Goal: Task Accomplishment & Management: Manage account settings

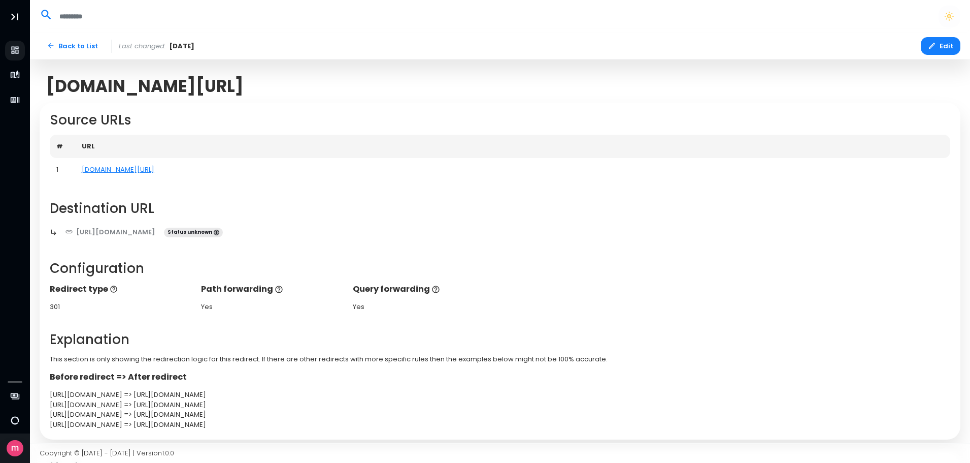
scroll to position [109, 0]
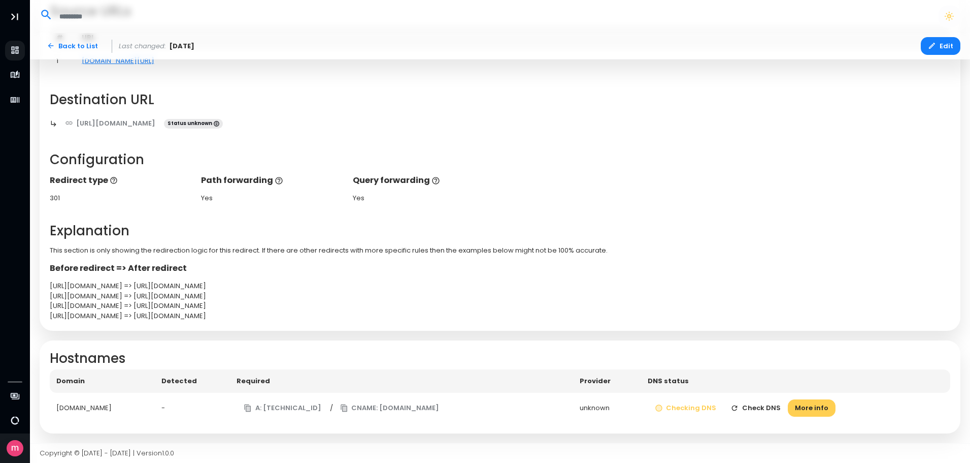
click at [775, 407] on button "Check DNS" at bounding box center [756, 408] width 64 height 18
click at [69, 46] on link "Back to List" at bounding box center [73, 46] width 66 height 18
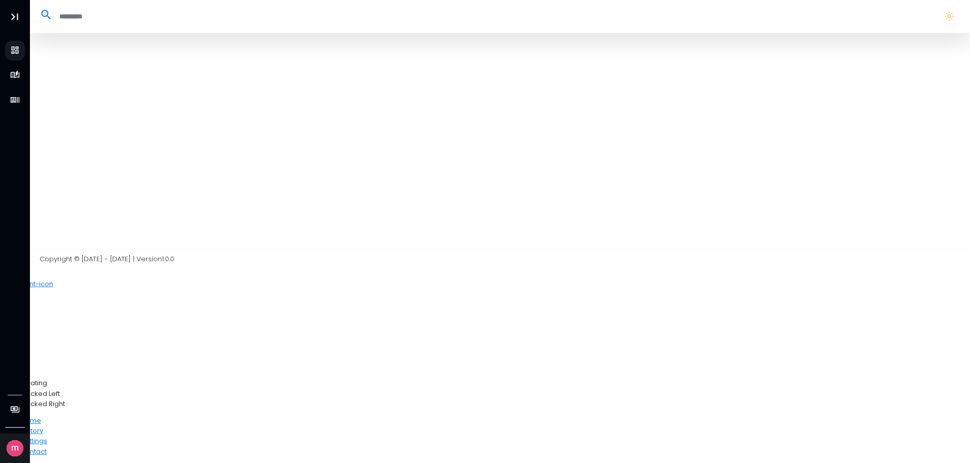
select select "**"
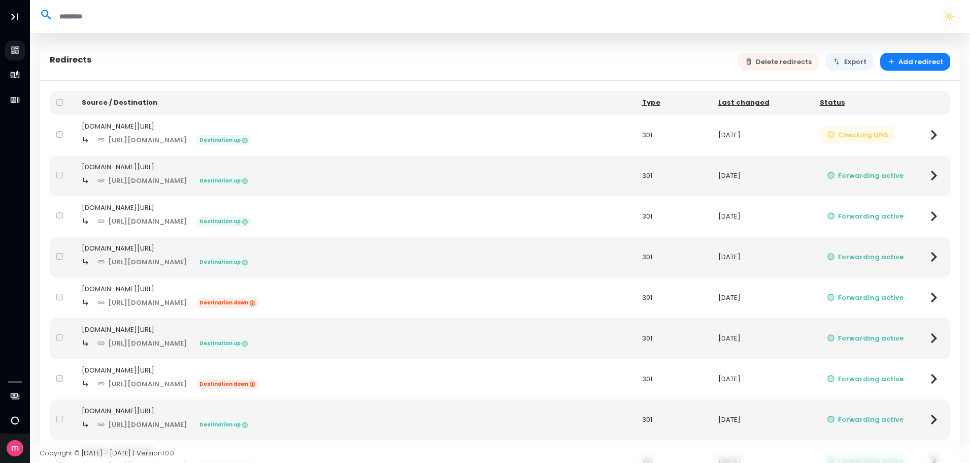
click at [861, 133] on button "Checking DNS" at bounding box center [858, 135] width 76 height 18
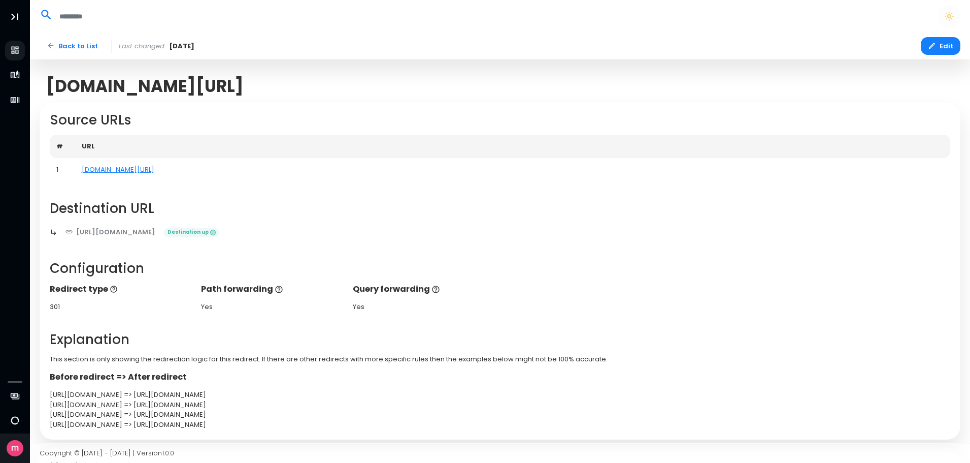
scroll to position [109, 0]
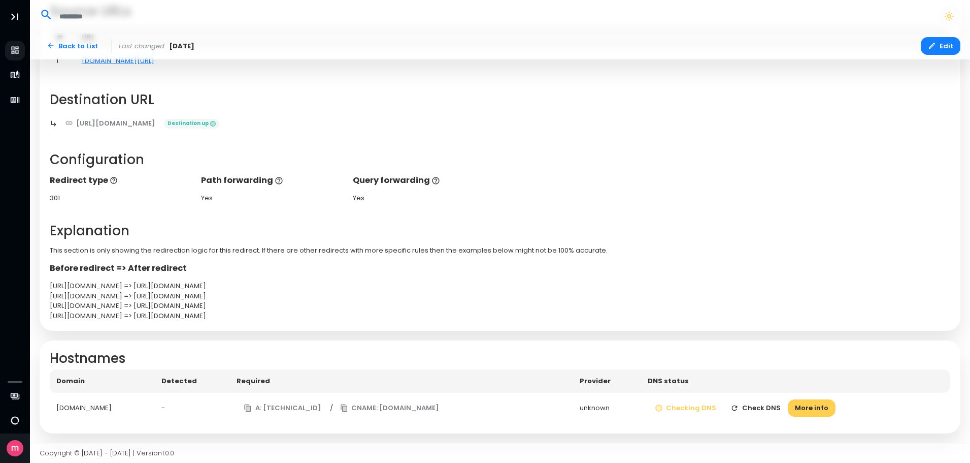
click at [759, 405] on button "Check DNS" at bounding box center [756, 408] width 64 height 18
click at [739, 409] on icon "button" at bounding box center [735, 408] width 8 height 8
click at [826, 406] on button "More info" at bounding box center [812, 408] width 48 height 18
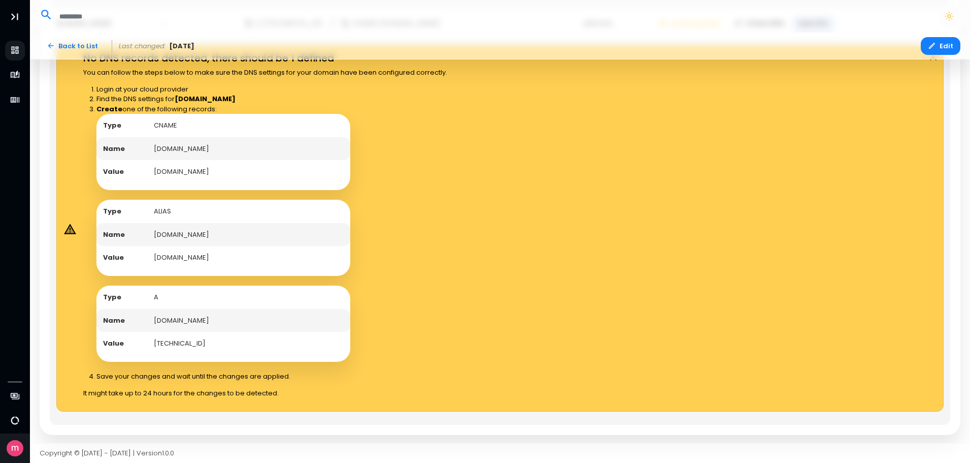
scroll to position [495, 0]
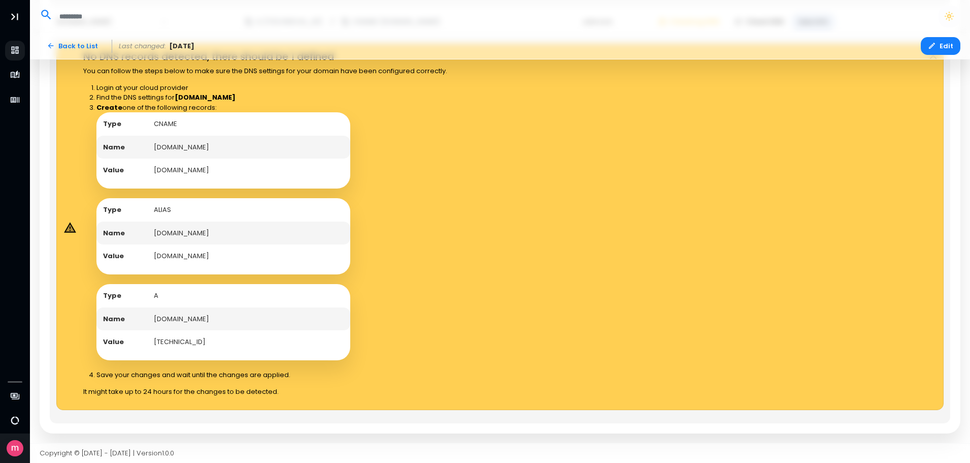
click at [71, 231] on icon at bounding box center [70, 227] width 8 height 7
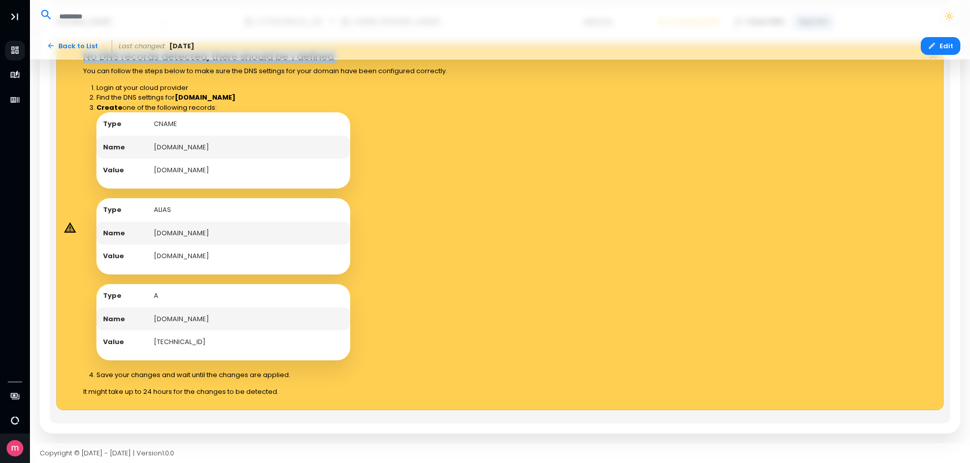
click at [71, 231] on icon at bounding box center [70, 227] width 8 height 7
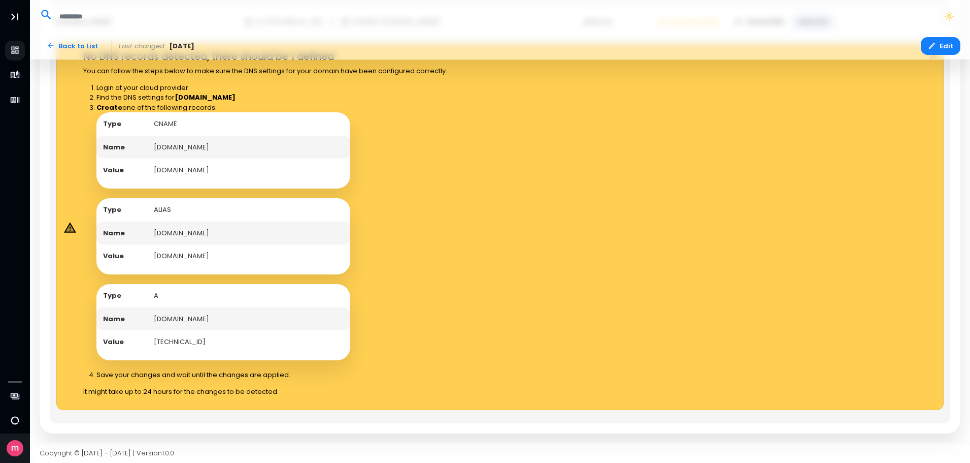
click at [192, 240] on td "[DOMAIN_NAME]" at bounding box center [248, 232] width 203 height 23
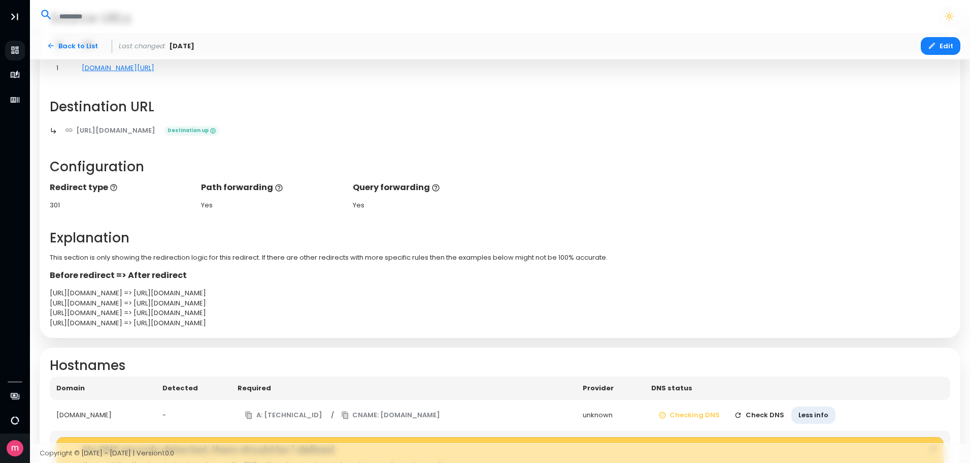
scroll to position [0, 0]
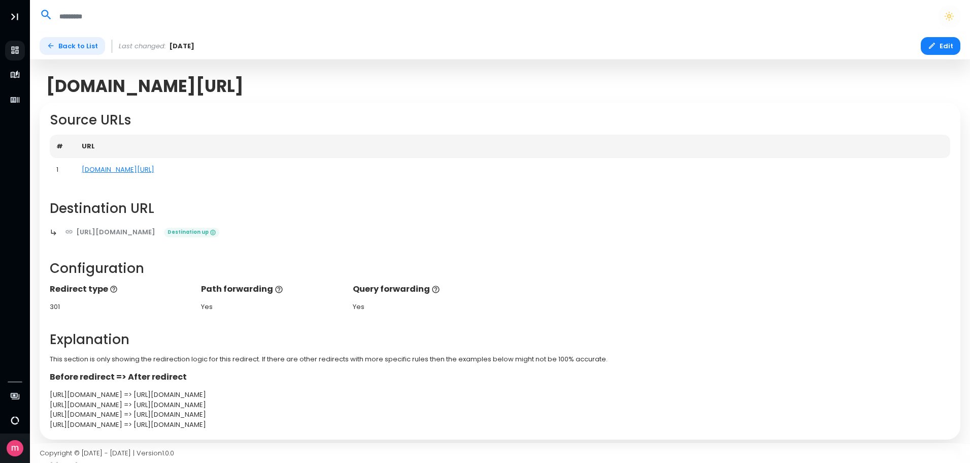
click at [64, 45] on link "Back to List" at bounding box center [73, 46] width 66 height 18
select select "**"
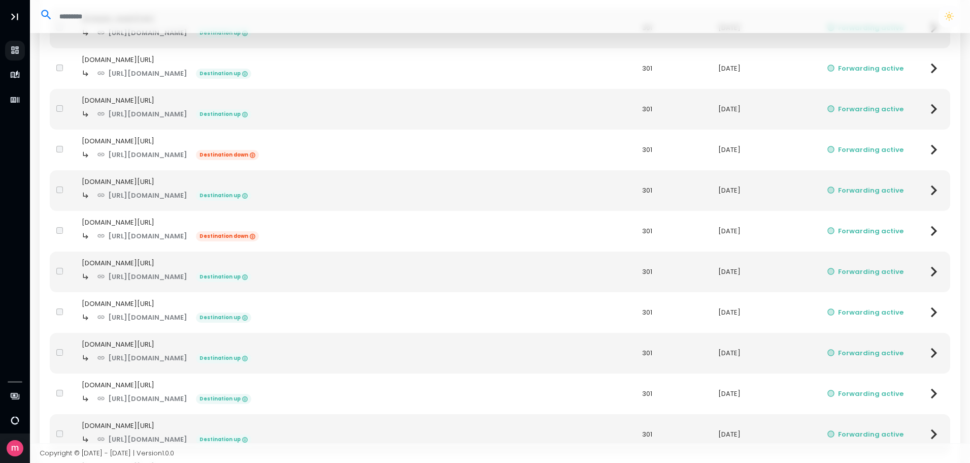
scroll to position [152, 0]
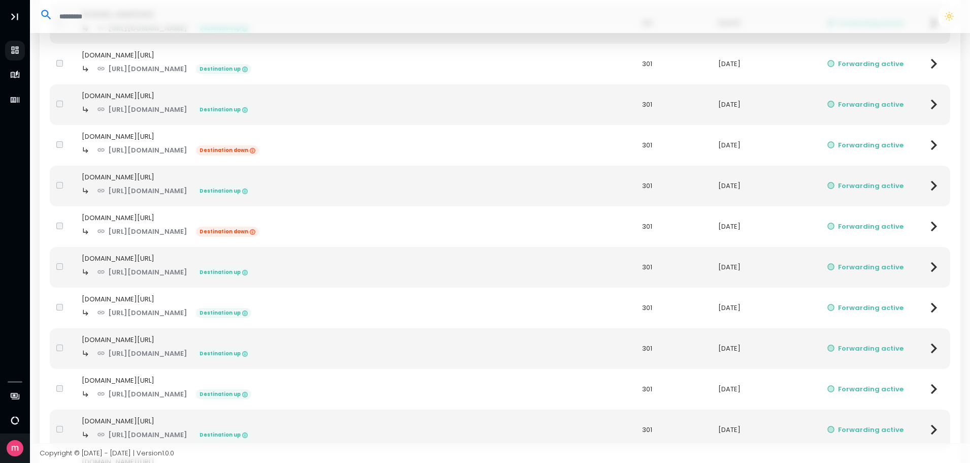
click at [929, 305] on icon at bounding box center [934, 308] width 20 height 20
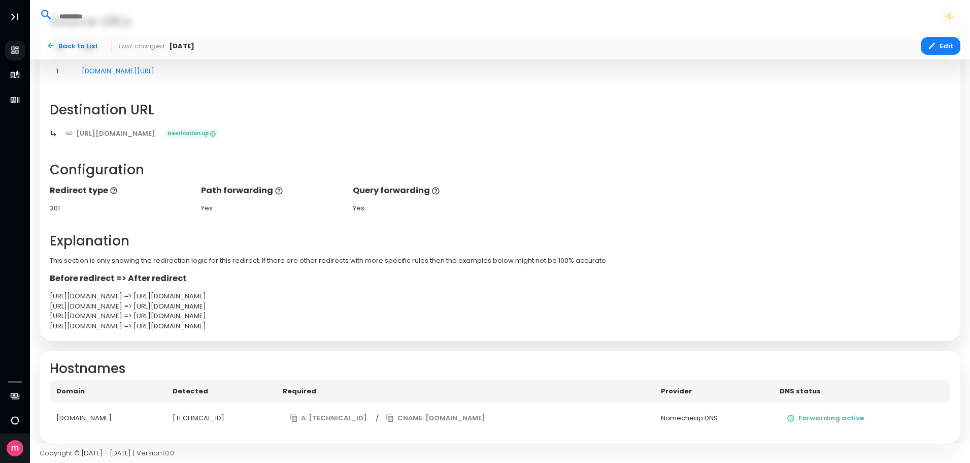
scroll to position [109, 0]
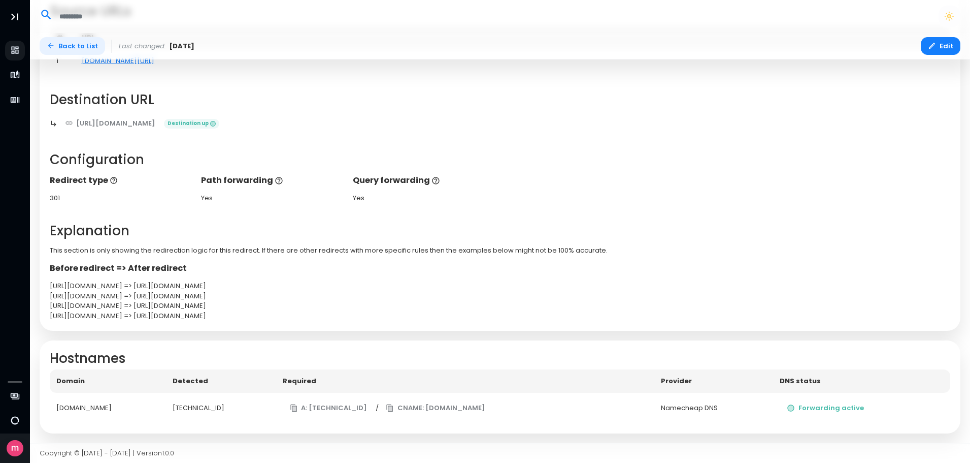
click at [73, 44] on link "Back to List" at bounding box center [73, 46] width 66 height 18
select select "**"
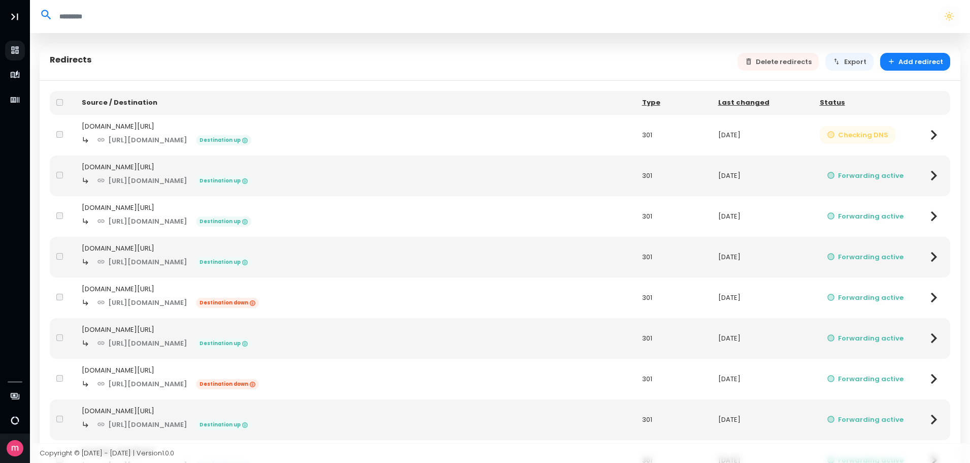
click at [884, 132] on button "Checking DNS" at bounding box center [858, 135] width 76 height 18
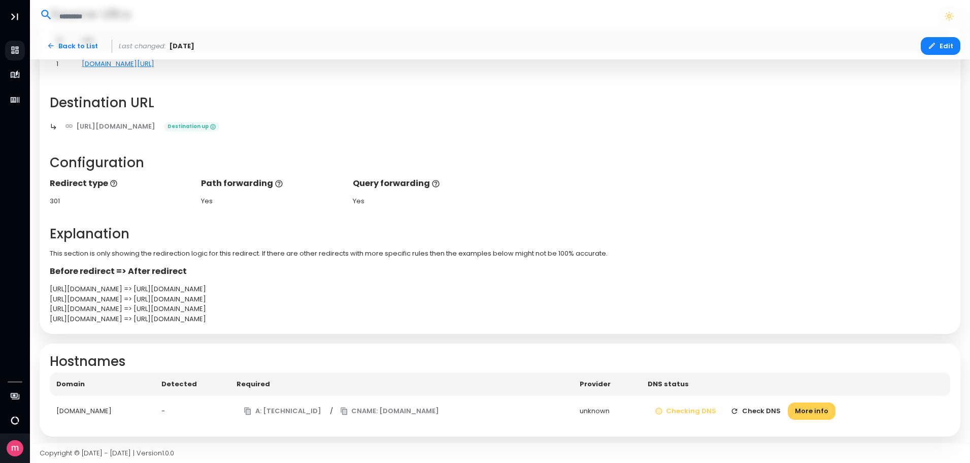
scroll to position [109, 0]
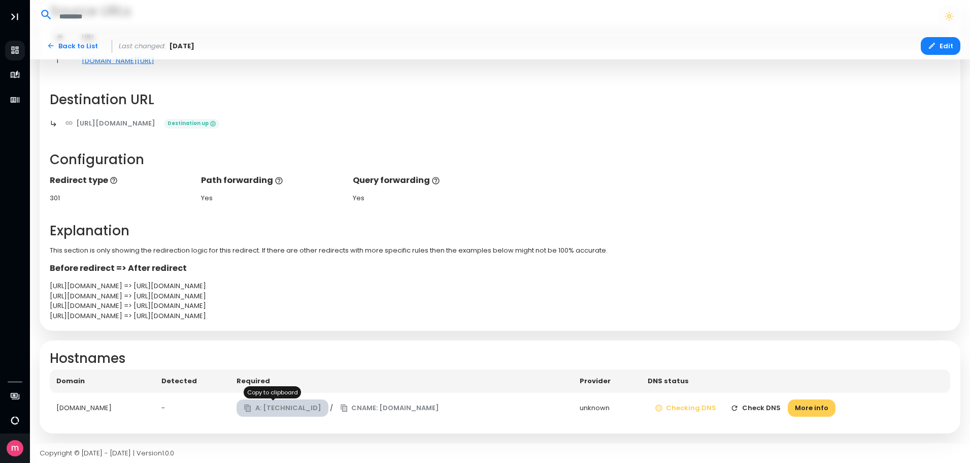
click at [262, 406] on button "A: [TECHNICAL_ID]" at bounding box center [283, 408] width 92 height 18
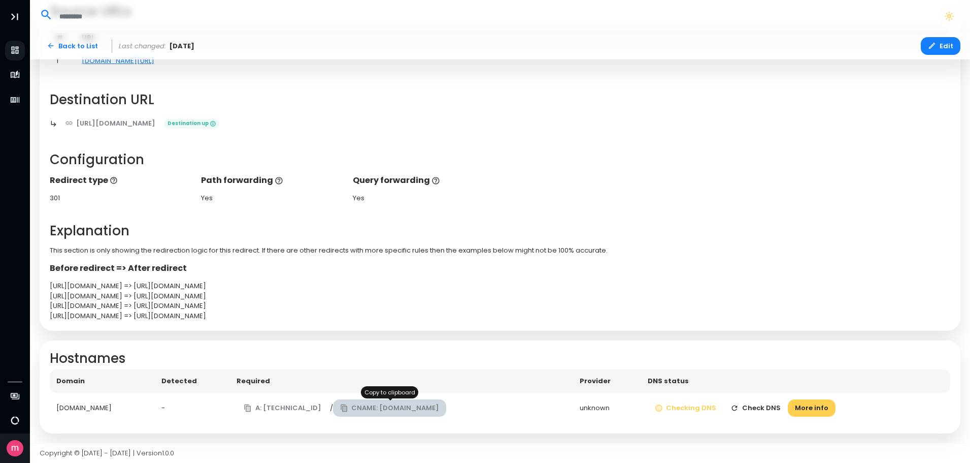
click at [360, 410] on button "CNAME: [DOMAIN_NAME]" at bounding box center [390, 408] width 114 height 18
click at [768, 406] on button "Check DNS" at bounding box center [756, 408] width 64 height 18
click at [777, 408] on button "Check DNS" at bounding box center [756, 408] width 64 height 18
click at [822, 406] on button "More info" at bounding box center [812, 408] width 48 height 18
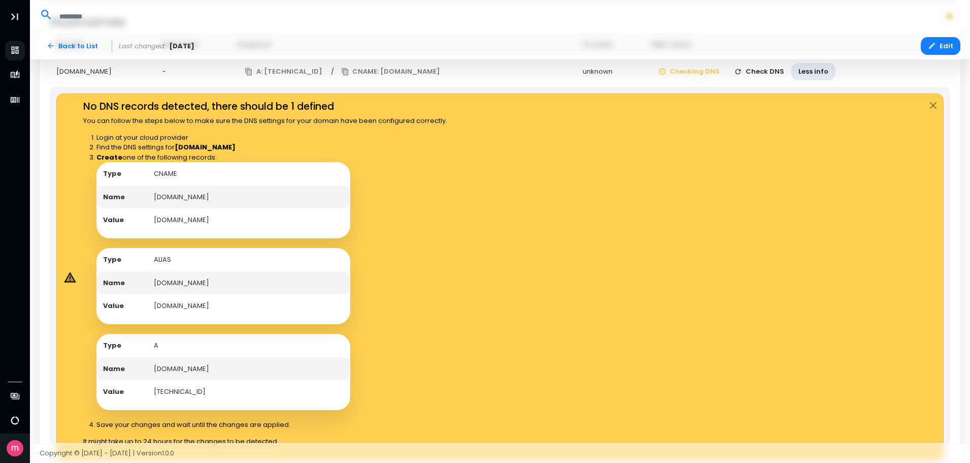
scroll to position [457, 0]
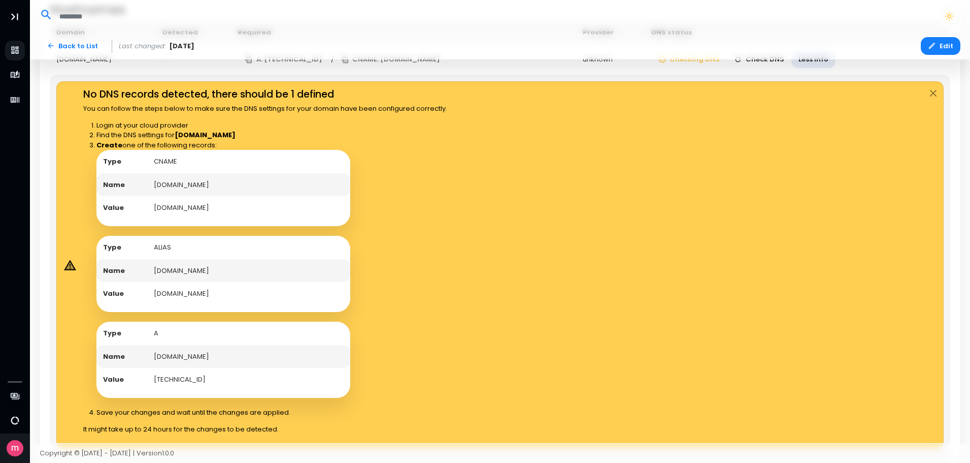
click at [73, 265] on icon at bounding box center [70, 264] width 12 height 11
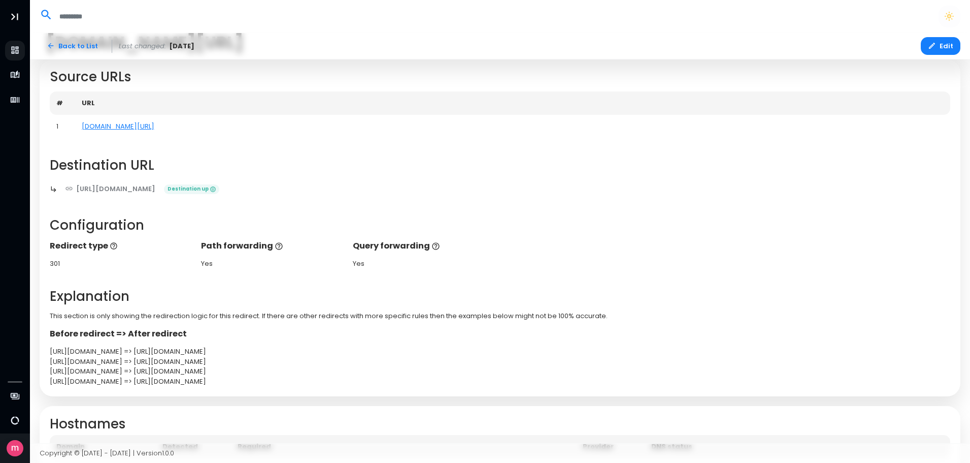
scroll to position [0, 0]
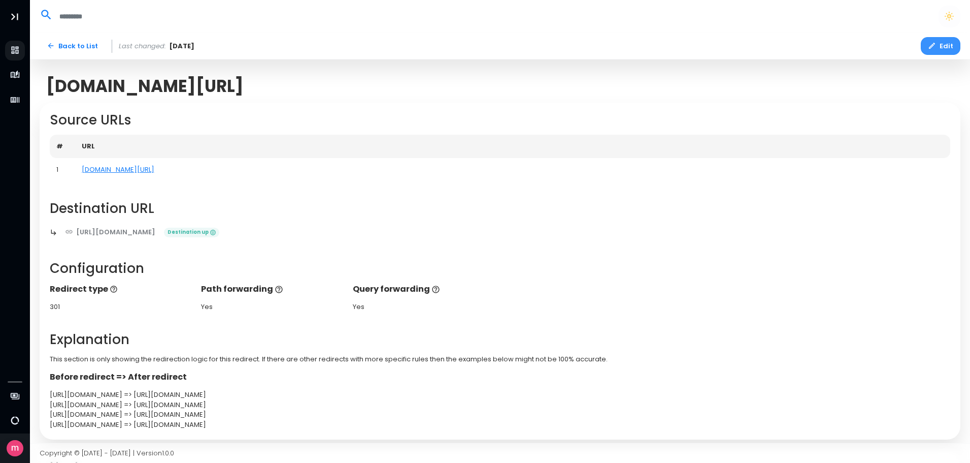
click at [944, 50] on button "Edit" at bounding box center [941, 46] width 40 height 18
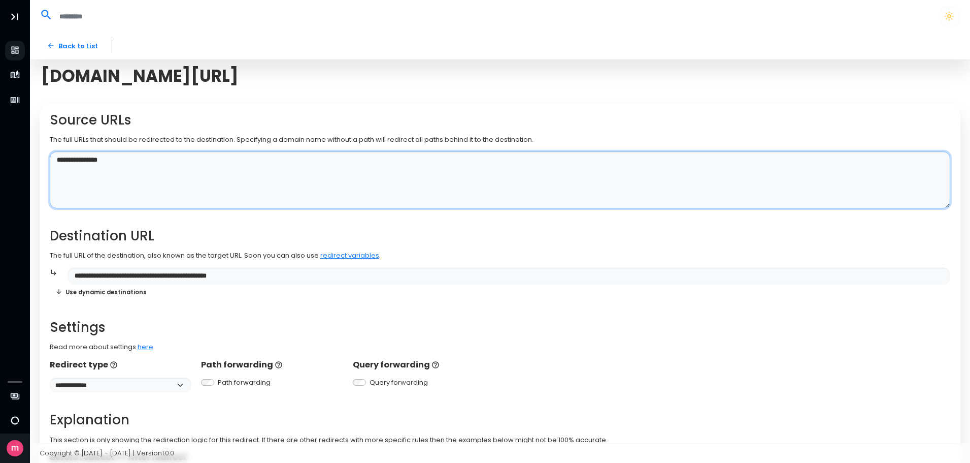
click at [70, 160] on textarea "**********" at bounding box center [500, 179] width 901 height 57
click at [92, 160] on textarea "**********" at bounding box center [500, 179] width 901 height 57
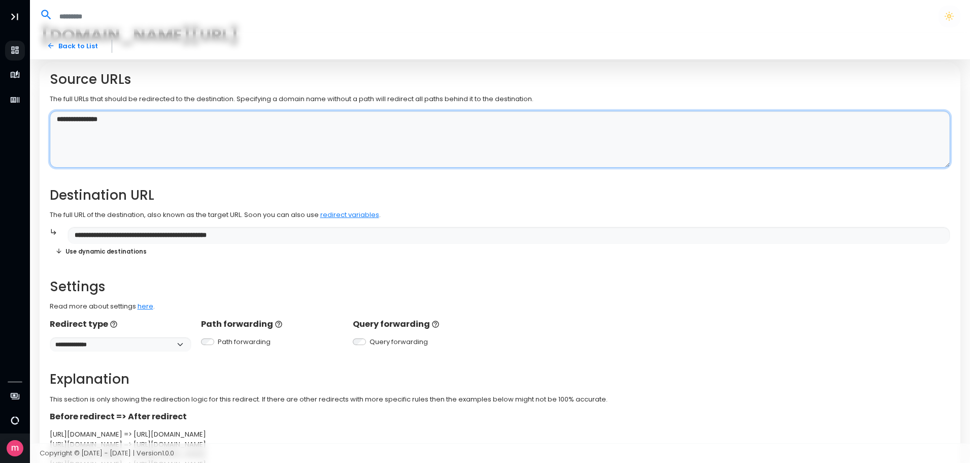
scroll to position [124, 0]
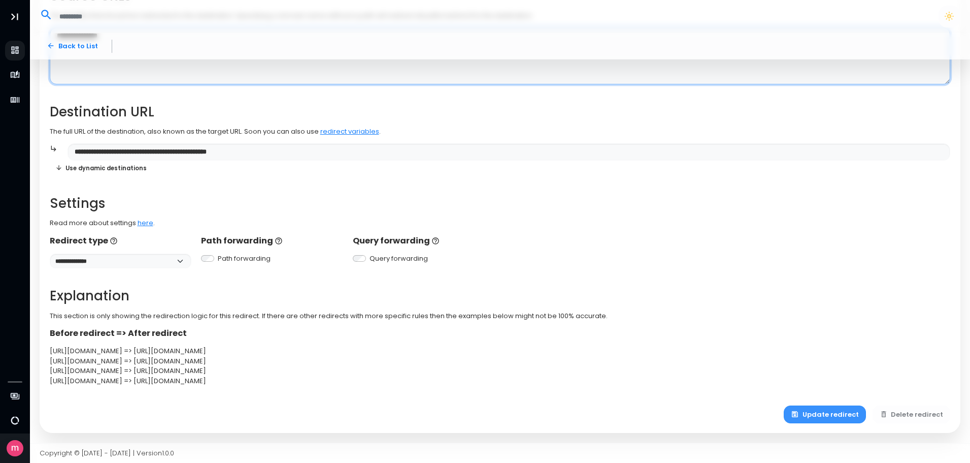
type textarea "**********"
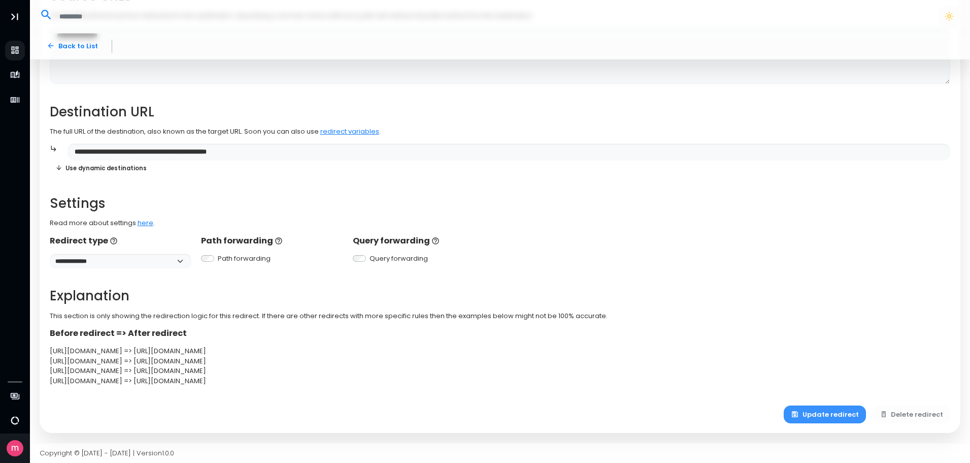
click at [839, 417] on button "Update redirect" at bounding box center [825, 414] width 82 height 18
click at [831, 409] on button "Update redirect" at bounding box center [825, 414] width 82 height 18
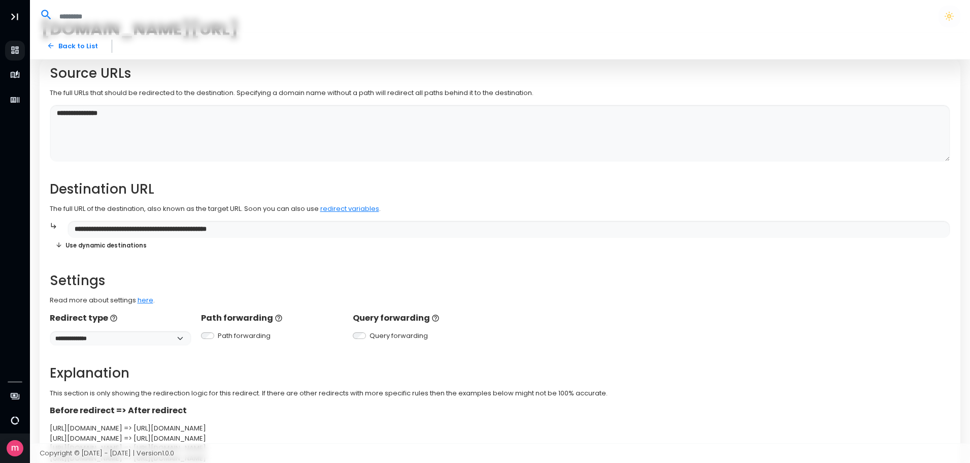
scroll to position [0, 0]
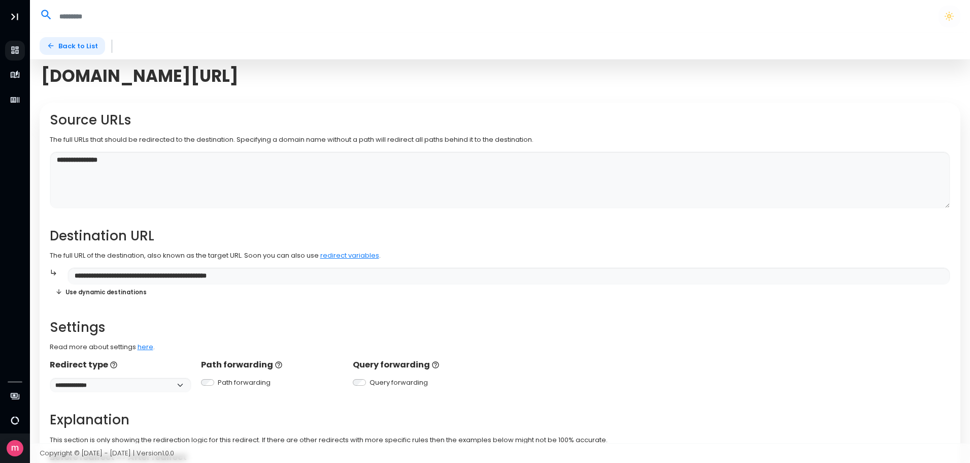
click at [75, 45] on link "Back to List" at bounding box center [73, 46] width 66 height 18
select select "**"
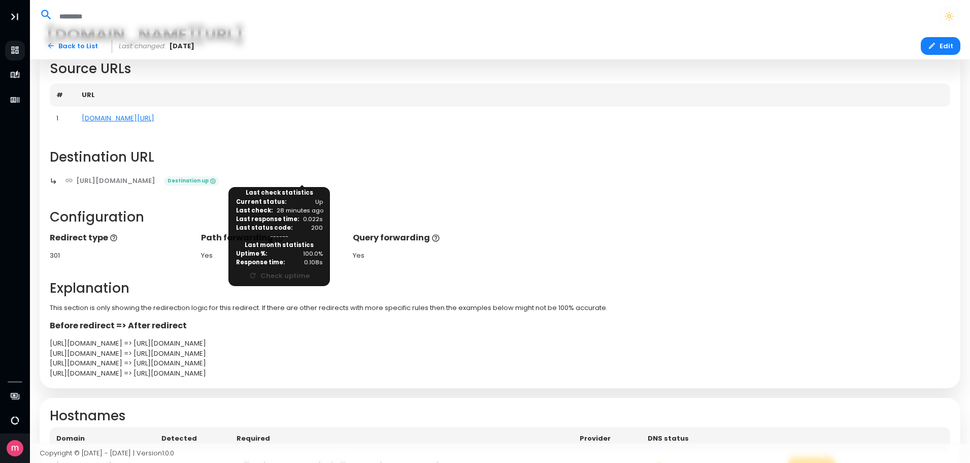
scroll to position [109, 0]
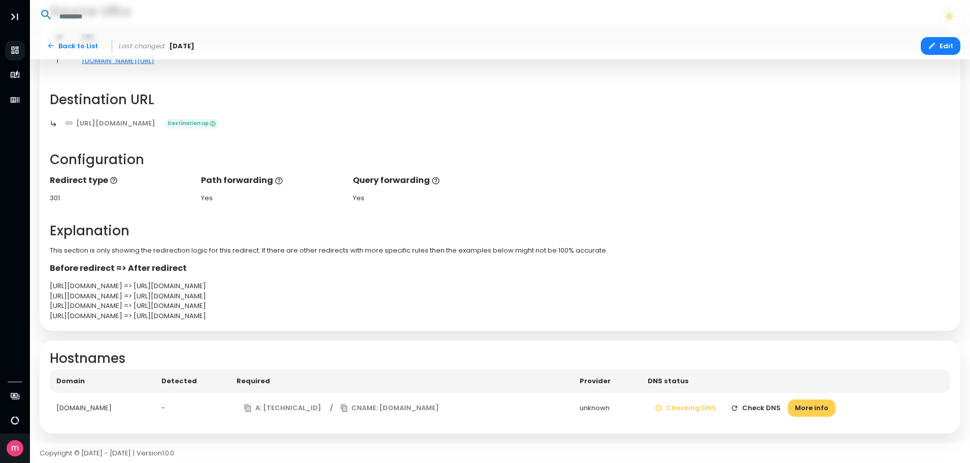
click at [772, 409] on button "Check DNS" at bounding box center [756, 408] width 64 height 18
